Goal: Check status: Check status

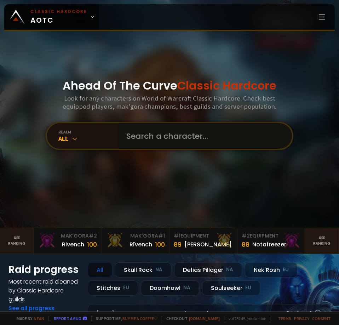
click at [198, 133] on input "text" at bounding box center [203, 136] width 162 height 26
type input "ooak"
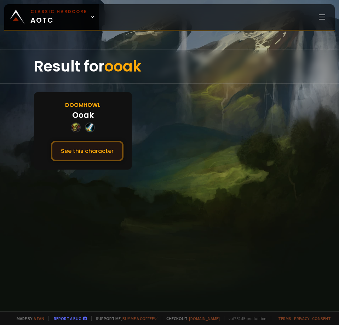
click at [115, 153] on button "See this character" at bounding box center [87, 151] width 73 height 20
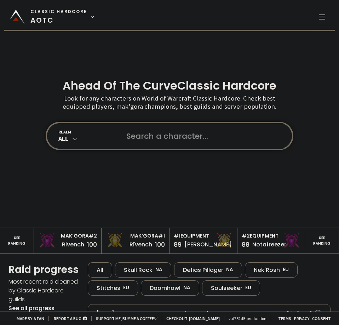
click at [219, 149] on div "realm All" at bounding box center [170, 136] width 248 height 28
click at [220, 142] on input "text" at bounding box center [203, 136] width 162 height 26
type input "unsunder"
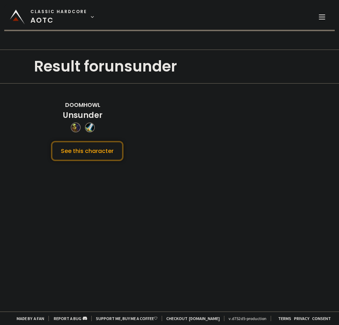
click at [112, 151] on button "See this character" at bounding box center [87, 151] width 73 height 20
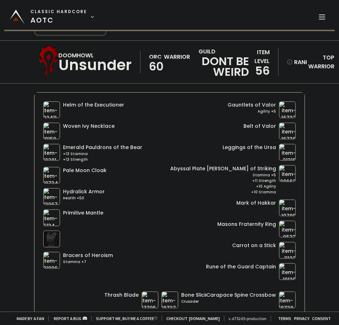
scroll to position [35, 0]
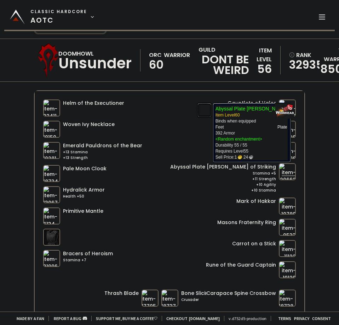
click at [283, 172] on img at bounding box center [287, 171] width 17 height 17
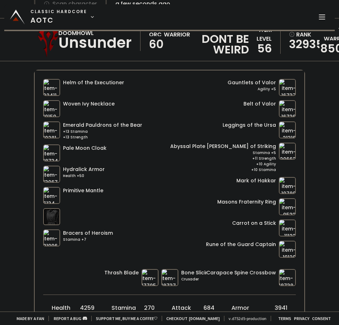
scroll to position [35, 0]
